Goal: Information Seeking & Learning: Learn about a topic

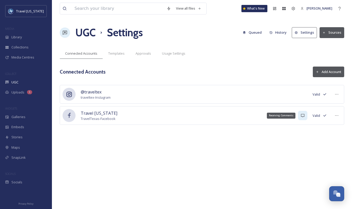
click at [304, 116] on icon at bounding box center [302, 116] width 4 height 4
click at [332, 74] on button "Add Account" at bounding box center [327, 72] width 31 height 11
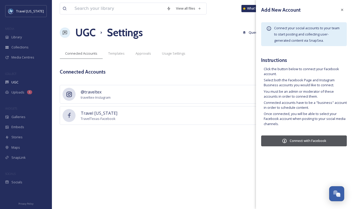
click at [293, 139] on button "Connect with Facebook" at bounding box center [304, 141] width 86 height 11
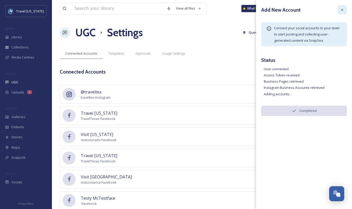
click at [343, 10] on icon at bounding box center [342, 10] width 4 height 4
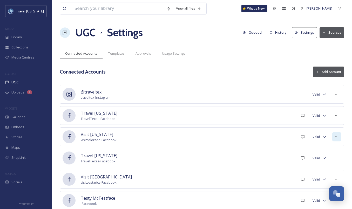
click at [336, 137] on icon at bounding box center [336, 137] width 4 height 4
click at [327, 147] on span "Mark as Inactive" at bounding box center [326, 148] width 25 height 5
click at [335, 156] on icon at bounding box center [336, 158] width 4 height 4
click at [330, 168] on span "Mark as Inactive" at bounding box center [326, 169] width 25 height 5
click at [335, 178] on icon at bounding box center [336, 179] width 4 height 4
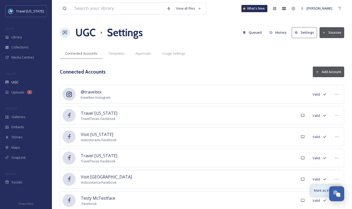
click at [320, 188] on span "Mark as Inactive" at bounding box center [326, 190] width 25 height 5
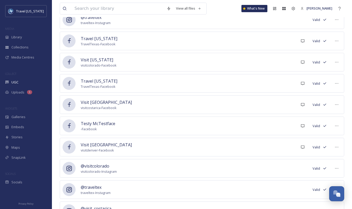
scroll to position [76, 0]
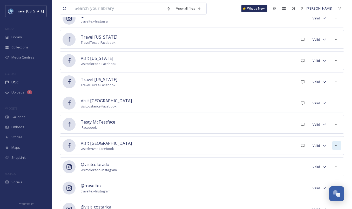
click at [336, 145] on icon at bounding box center [336, 146] width 4 height 4
click at [328, 157] on span "Mark as Inactive" at bounding box center [326, 157] width 25 height 5
click at [335, 168] on icon at bounding box center [336, 167] width 4 height 4
click at [328, 178] on span "Mark as Inactive" at bounding box center [326, 178] width 25 height 5
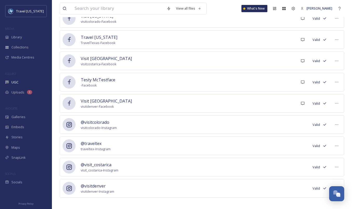
scroll to position [122, 0]
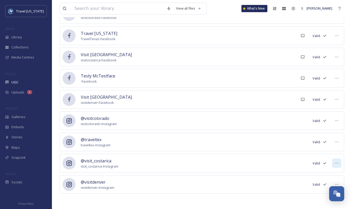
click at [338, 161] on icon at bounding box center [336, 163] width 4 height 4
click at [327, 173] on span "Mark as Inactive" at bounding box center [326, 174] width 25 height 5
click at [335, 184] on icon at bounding box center [336, 185] width 4 height 4
click at [318, 198] on div "Mark as Inactive" at bounding box center [326, 196] width 30 height 10
click at [323, 186] on icon at bounding box center [324, 185] width 4 height 4
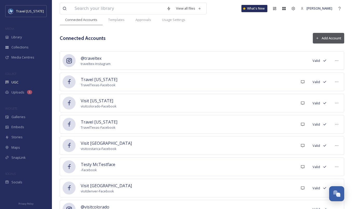
scroll to position [0, 0]
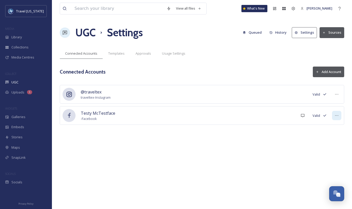
click at [336, 116] on icon at bounding box center [336, 115] width 3 height 1
click at [326, 128] on span "Mark as Inactive" at bounding box center [326, 126] width 25 height 5
click at [331, 73] on button "Add Account" at bounding box center [327, 72] width 31 height 11
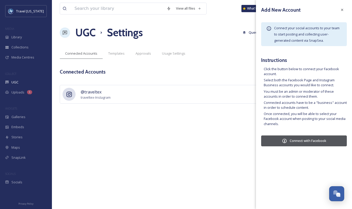
click at [305, 141] on button "Connect with Facebook" at bounding box center [304, 141] width 86 height 11
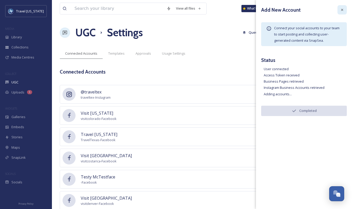
click at [341, 8] on icon at bounding box center [342, 10] width 4 height 4
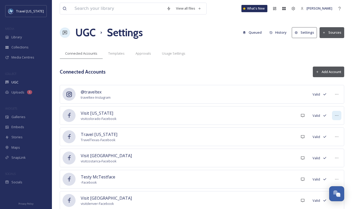
click at [338, 117] on icon at bounding box center [336, 116] width 4 height 4
click at [326, 128] on span "Mark as Inactive" at bounding box center [326, 126] width 25 height 5
click at [338, 158] on icon at bounding box center [336, 158] width 4 height 4
click at [331, 170] on span "Mark as Inactive" at bounding box center [326, 169] width 25 height 5
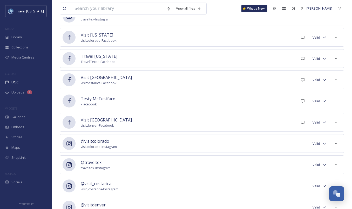
scroll to position [82, 0]
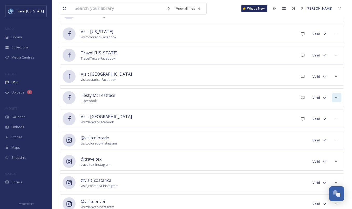
click at [335, 98] on icon at bounding box center [336, 98] width 4 height 4
click at [330, 110] on span "Mark as Inactive" at bounding box center [326, 109] width 25 height 5
click at [335, 119] on icon at bounding box center [336, 119] width 4 height 4
click at [332, 128] on span "Mark as Inactive" at bounding box center [326, 130] width 25 height 5
click at [338, 144] on div at bounding box center [336, 140] width 9 height 9
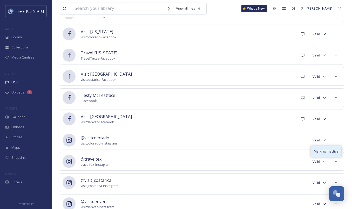
click at [336, 151] on span "Mark as Inactive" at bounding box center [326, 151] width 25 height 5
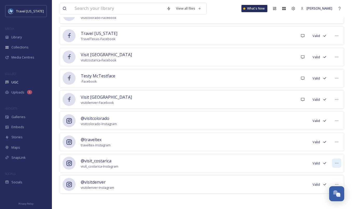
click at [337, 163] on icon at bounding box center [336, 163] width 4 height 4
click at [328, 176] on span "Mark as Inactive" at bounding box center [326, 174] width 25 height 5
click at [335, 183] on icon at bounding box center [336, 185] width 4 height 4
click at [321, 194] on span "Mark as Inactive" at bounding box center [326, 195] width 25 height 5
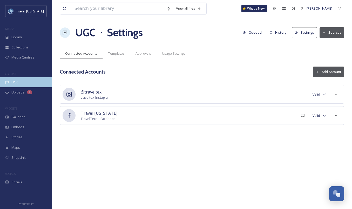
click at [16, 82] on span "UGC" at bounding box center [14, 82] width 7 height 5
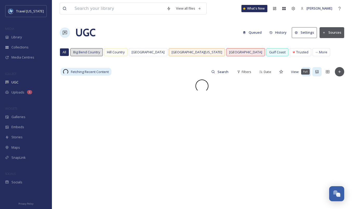
click at [317, 71] on icon at bounding box center [316, 71] width 3 height 3
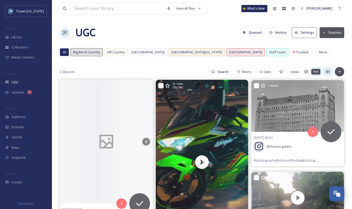
click at [328, 72] on icon at bounding box center [327, 72] width 4 height 4
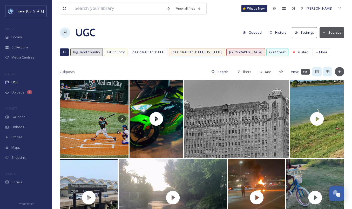
click at [316, 70] on icon at bounding box center [316, 71] width 3 height 3
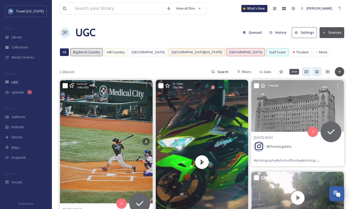
click at [307, 72] on icon at bounding box center [306, 72] width 4 height 4
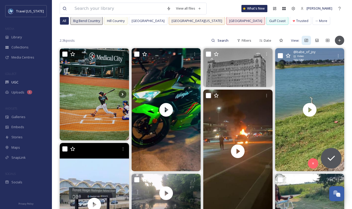
scroll to position [32, 0]
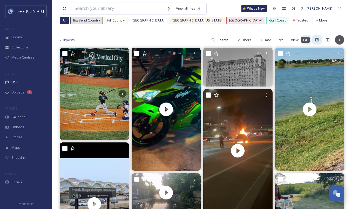
click at [319, 38] on div "Full" at bounding box center [316, 39] width 9 height 9
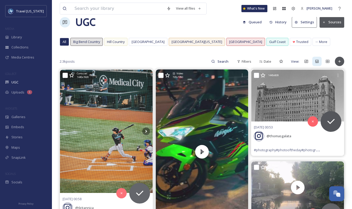
scroll to position [0, 0]
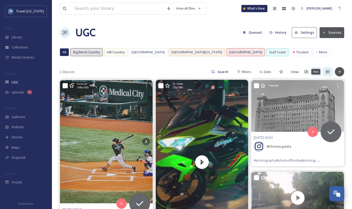
click at [328, 71] on icon at bounding box center [327, 72] width 4 height 4
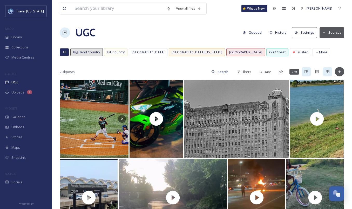
click at [304, 72] on icon at bounding box center [306, 72] width 4 height 4
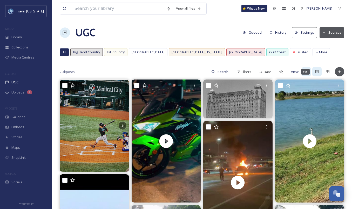
click at [314, 73] on div "Full" at bounding box center [316, 71] width 9 height 9
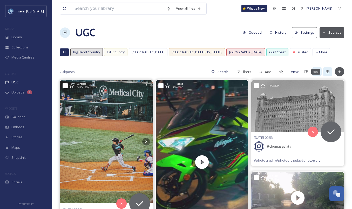
click at [330, 71] on div "Row" at bounding box center [327, 71] width 9 height 9
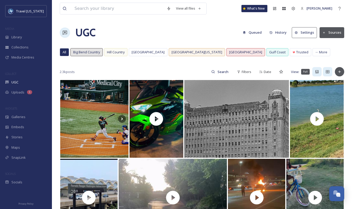
click at [317, 71] on icon at bounding box center [317, 72] width 4 height 4
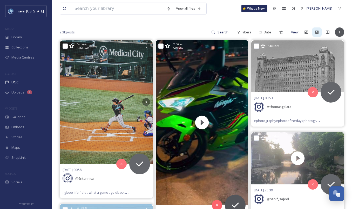
scroll to position [16, 0]
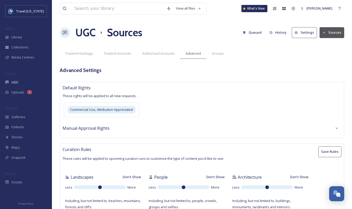
type textarea "lexus, toyota"
type textarea "[US_STATE], [US_STATE], newyork"
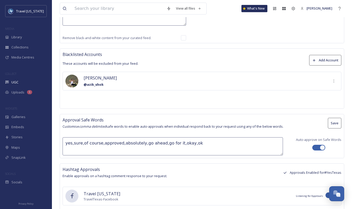
scroll to position [381, 0]
click at [324, 59] on button "Add Account" at bounding box center [325, 59] width 32 height 11
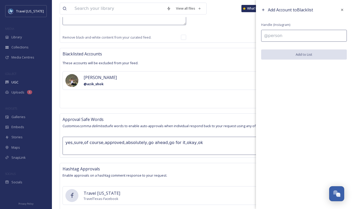
click at [304, 36] on input at bounding box center [304, 36] width 86 height 12
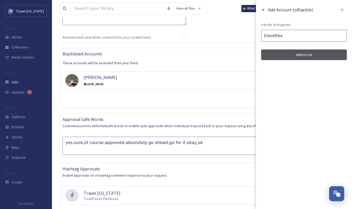
type input "traveltex"
click at [301, 54] on button "Add to List" at bounding box center [304, 55] width 86 height 11
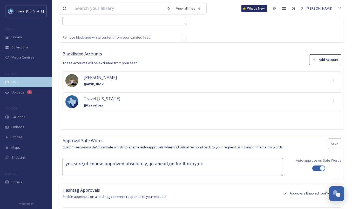
click at [19, 81] on div "UGC" at bounding box center [26, 82] width 52 height 10
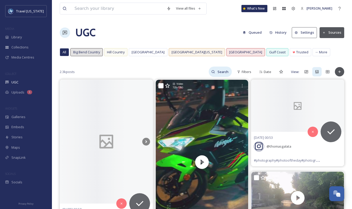
click at [222, 74] on input at bounding box center [223, 72] width 17 height 10
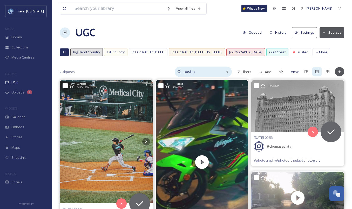
type input "austin"
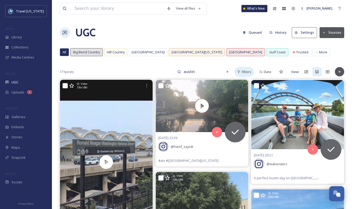
click at [244, 70] on span "Filters" at bounding box center [246, 71] width 10 height 5
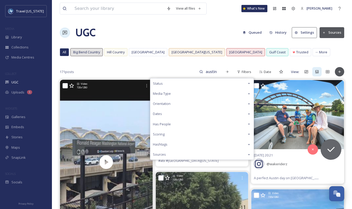
click at [194, 91] on div "Media Type" at bounding box center [201, 94] width 103 height 10
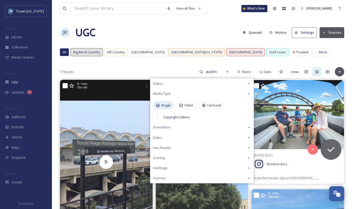
click at [170, 107] on span "Image" at bounding box center [165, 105] width 9 height 5
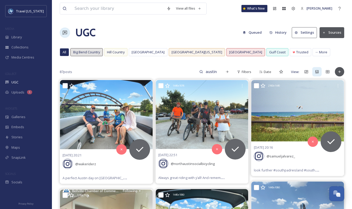
click at [171, 69] on div "87 posts austin Filters Date View:" at bounding box center [202, 72] width 284 height 10
